Goal: Information Seeking & Learning: Learn about a topic

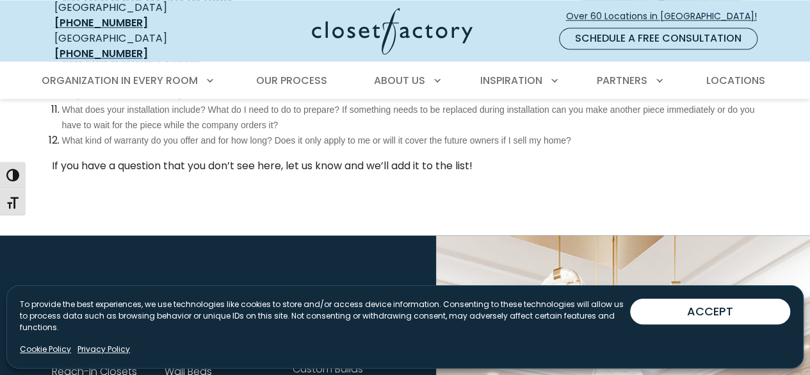
scroll to position [1024, 0]
